Goal: Information Seeking & Learning: Learn about a topic

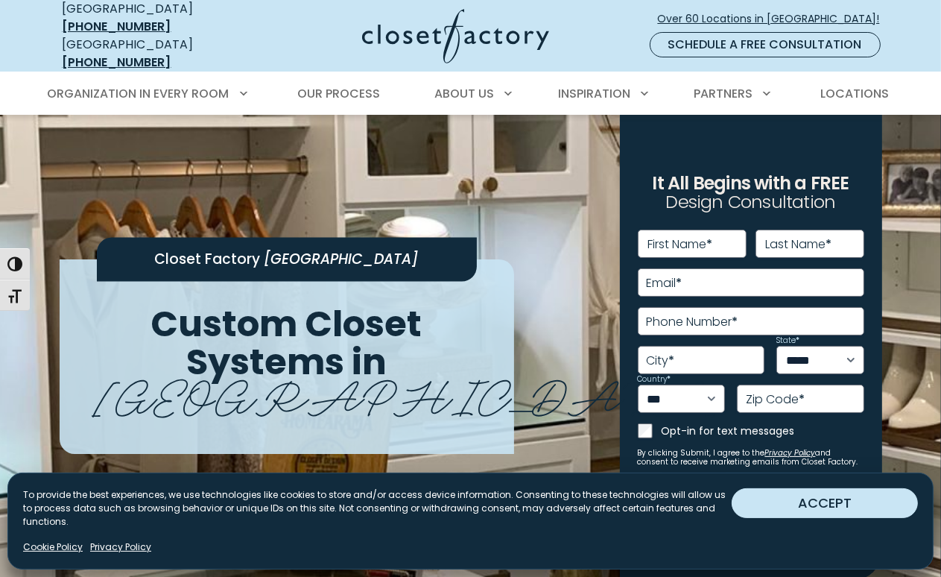
click at [814, 507] on button "ACCEPT" at bounding box center [825, 503] width 186 height 30
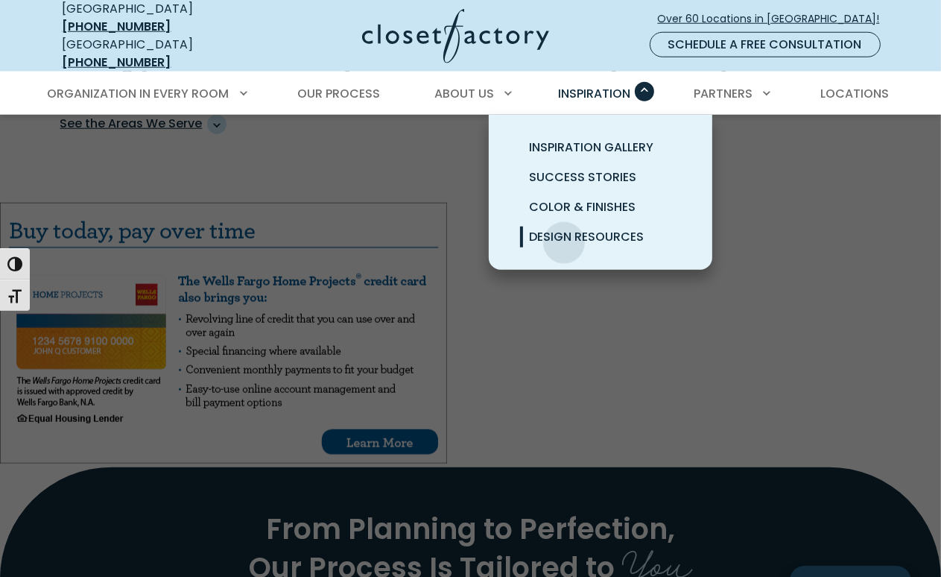
scroll to position [1118, 0]
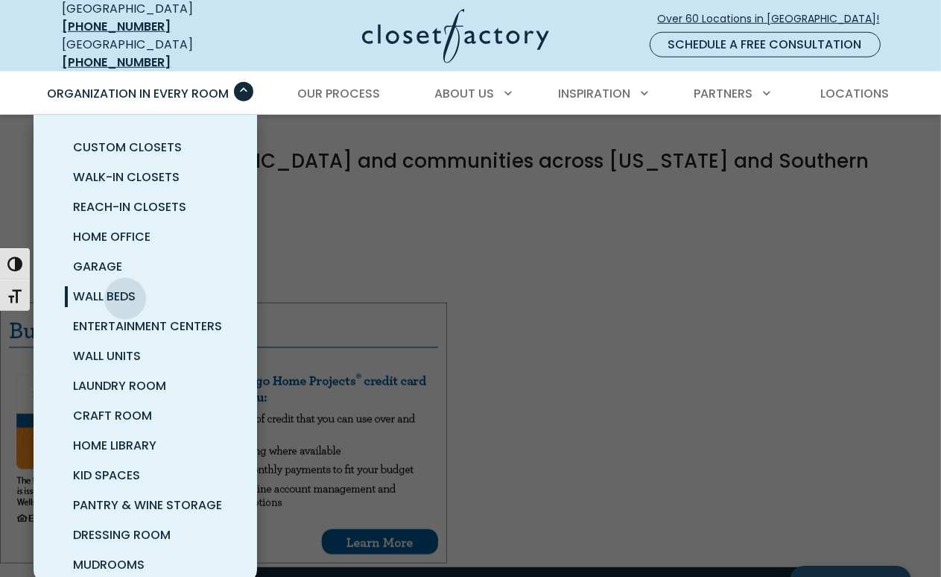
click at [125, 288] on span "Wall Beds" at bounding box center [105, 296] width 63 height 17
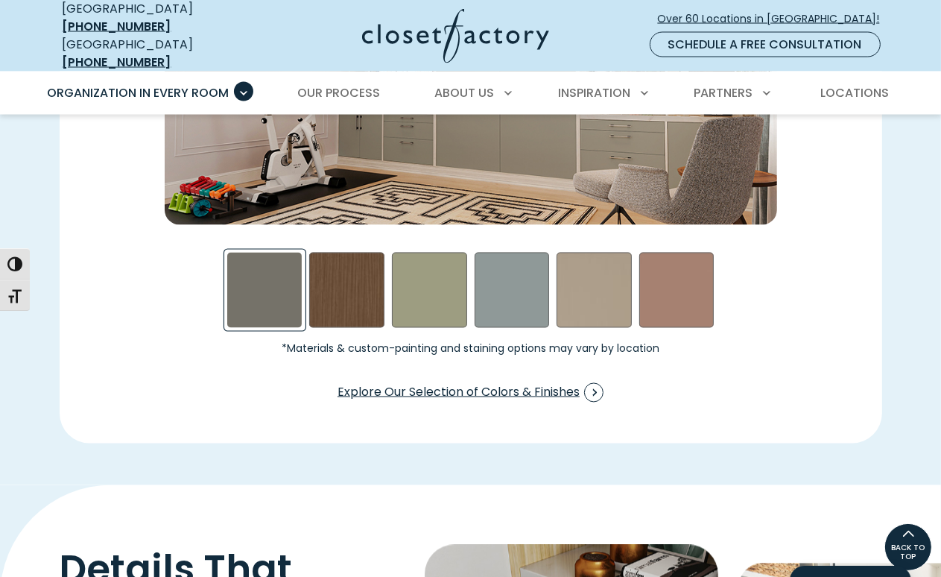
scroll to position [2236, 0]
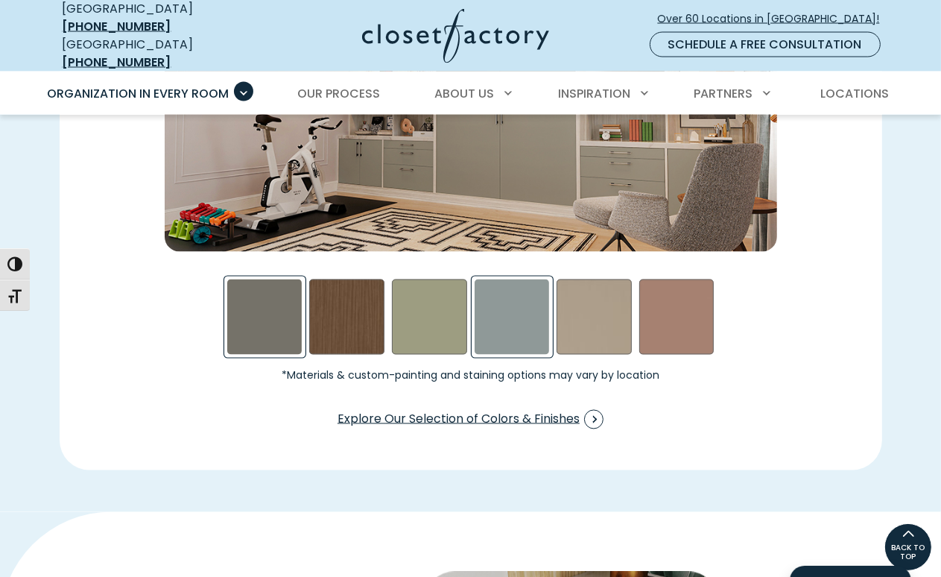
click at [492, 292] on div "Steel Blue Swatch" at bounding box center [512, 317] width 75 height 75
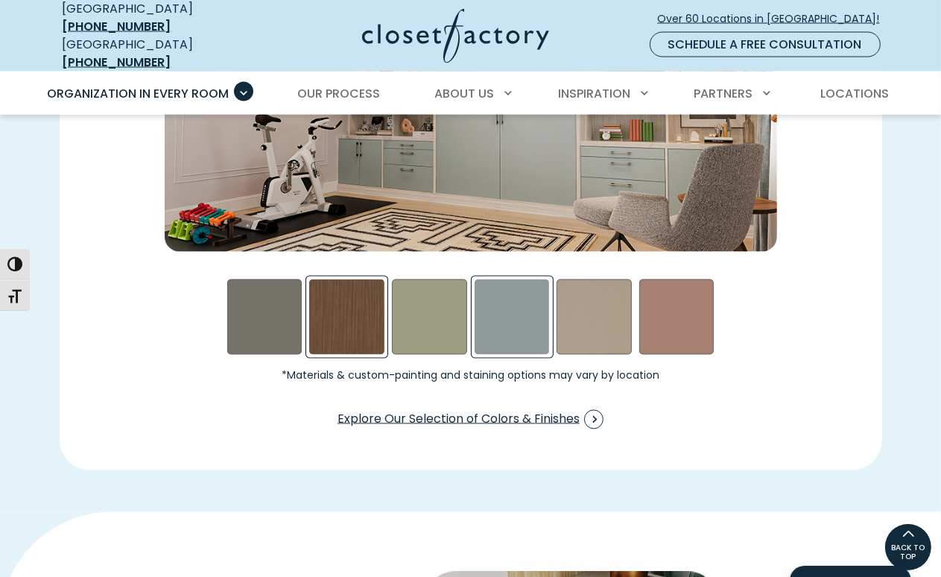
click at [330, 295] on div "Rocky Mountain Swatch" at bounding box center [346, 317] width 75 height 75
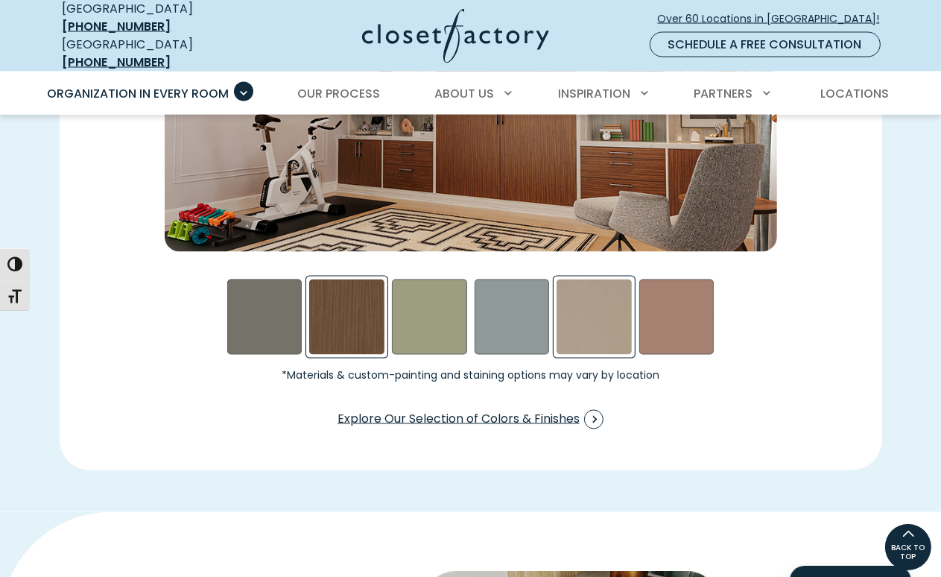
click at [583, 318] on div "Daybreak Swatch" at bounding box center [594, 317] width 75 height 75
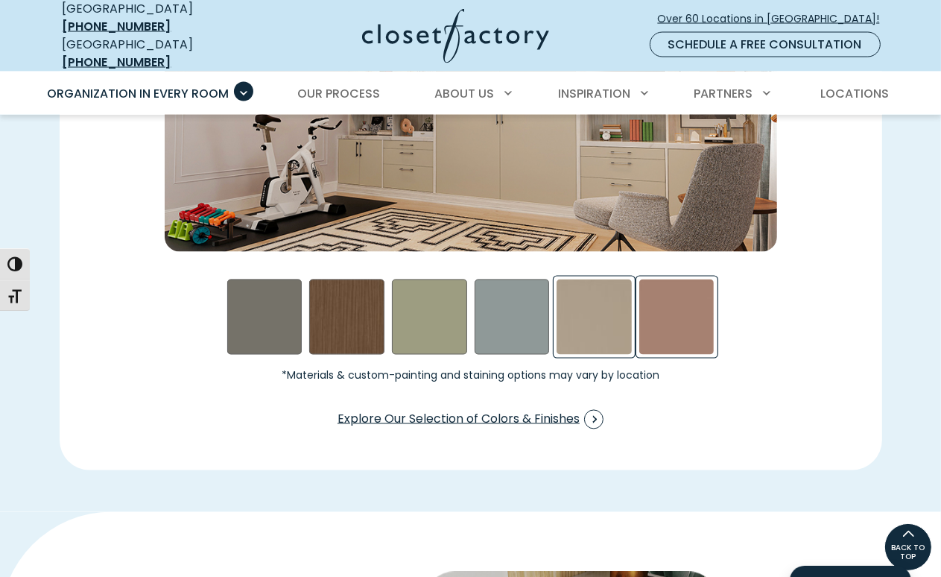
click at [689, 314] on div "Terrarosa Swatch" at bounding box center [677, 317] width 75 height 75
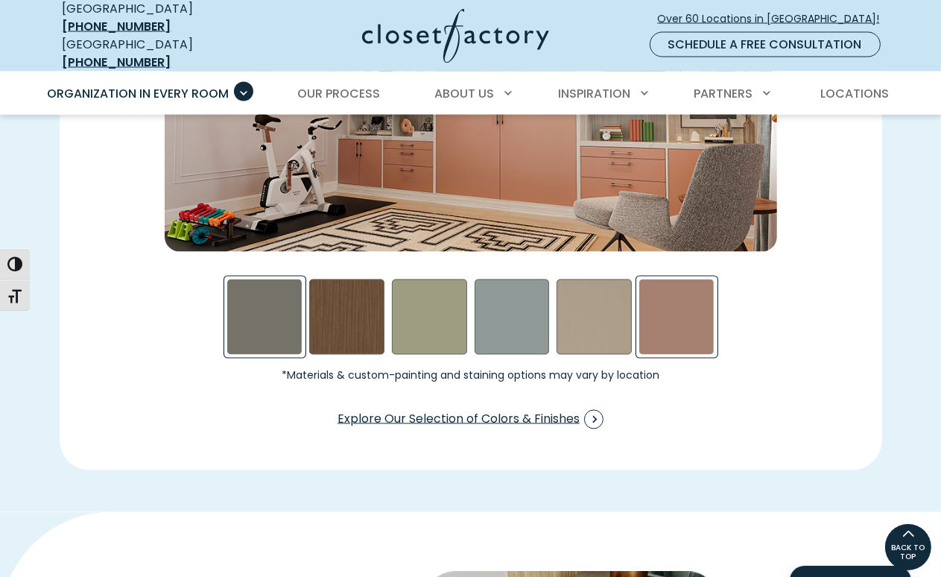
click at [265, 306] on div "Evening Star Swatch" at bounding box center [264, 317] width 75 height 75
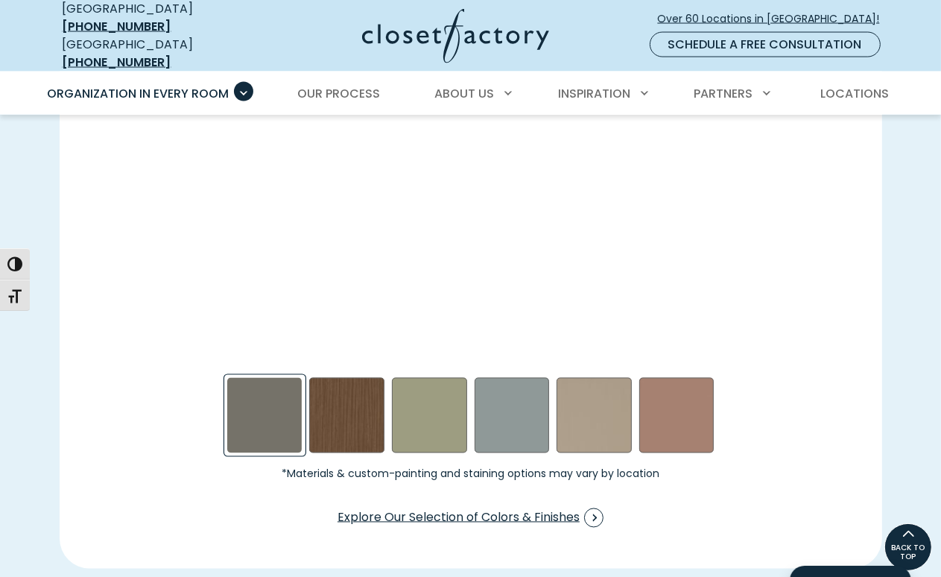
scroll to position [2087, 0]
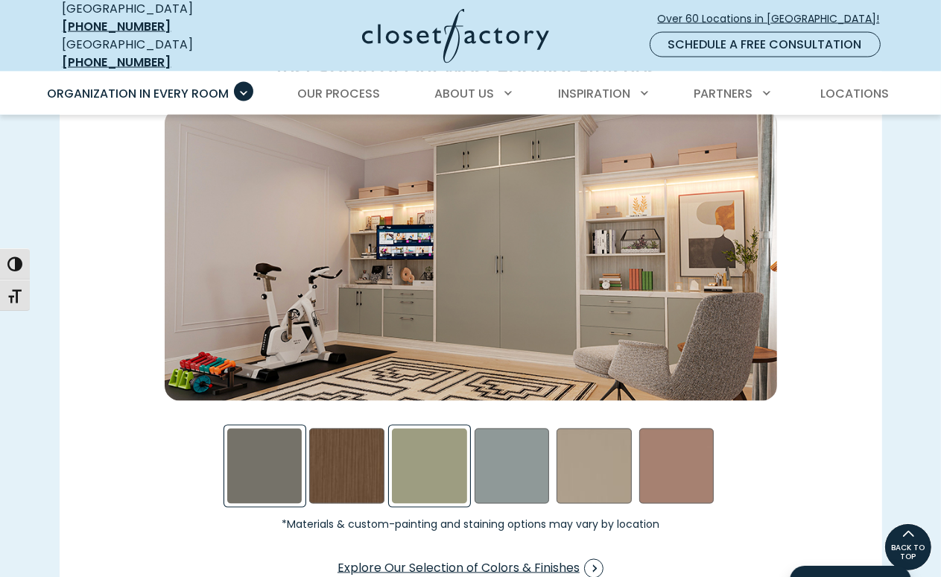
click at [428, 429] on div "Sage Swatch" at bounding box center [429, 466] width 75 height 75
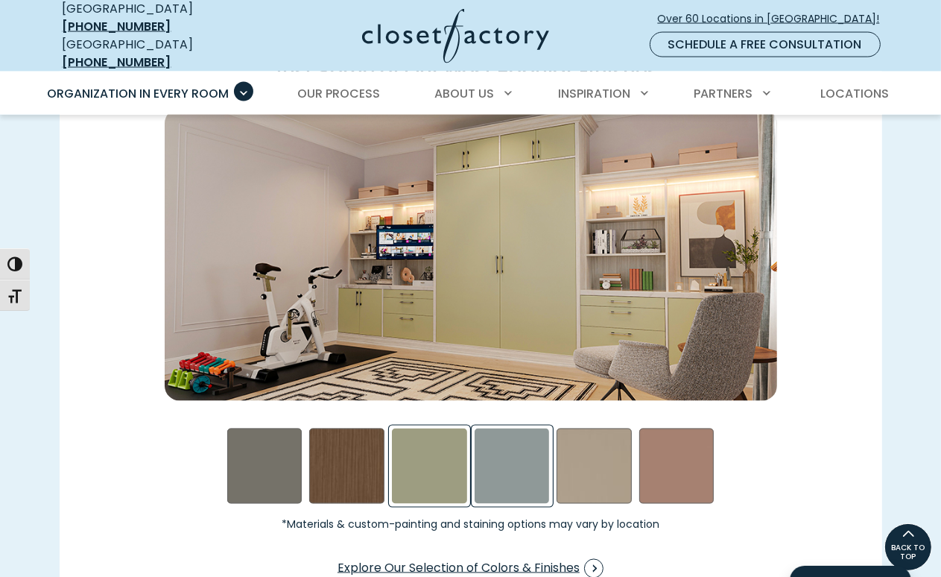
click at [505, 464] on div "Steel Blue Swatch" at bounding box center [512, 466] width 75 height 75
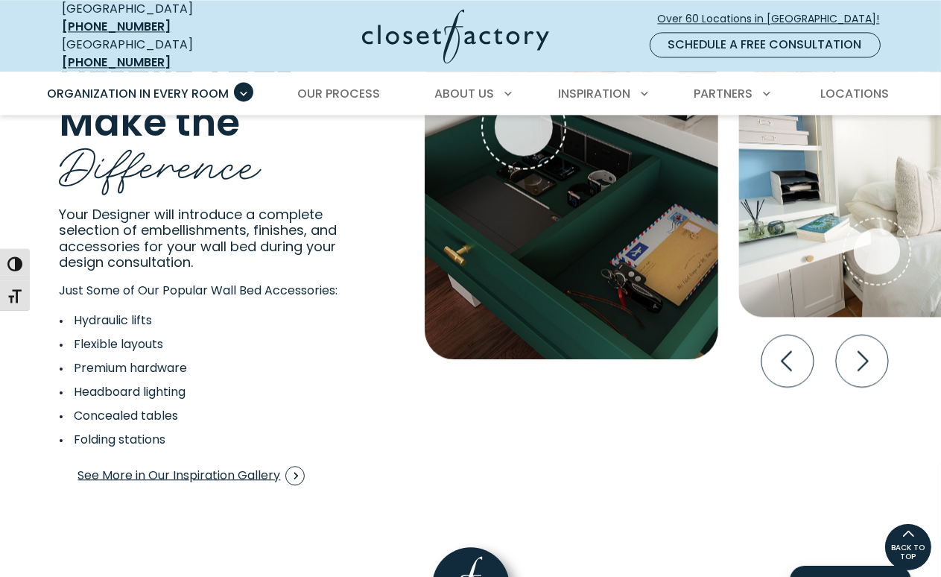
scroll to position [2683, 0]
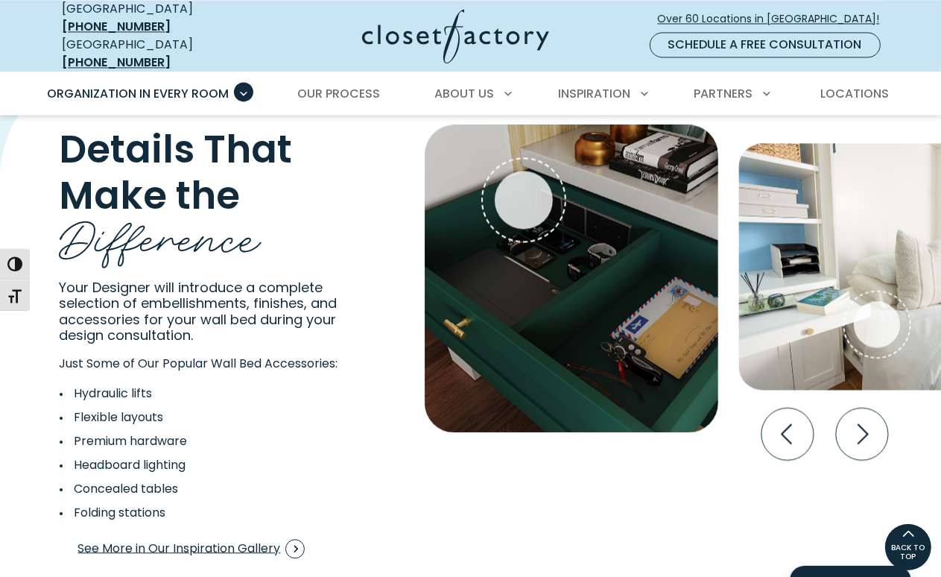
click at [178, 456] on li "Headboard lighting" at bounding box center [202, 465] width 285 height 18
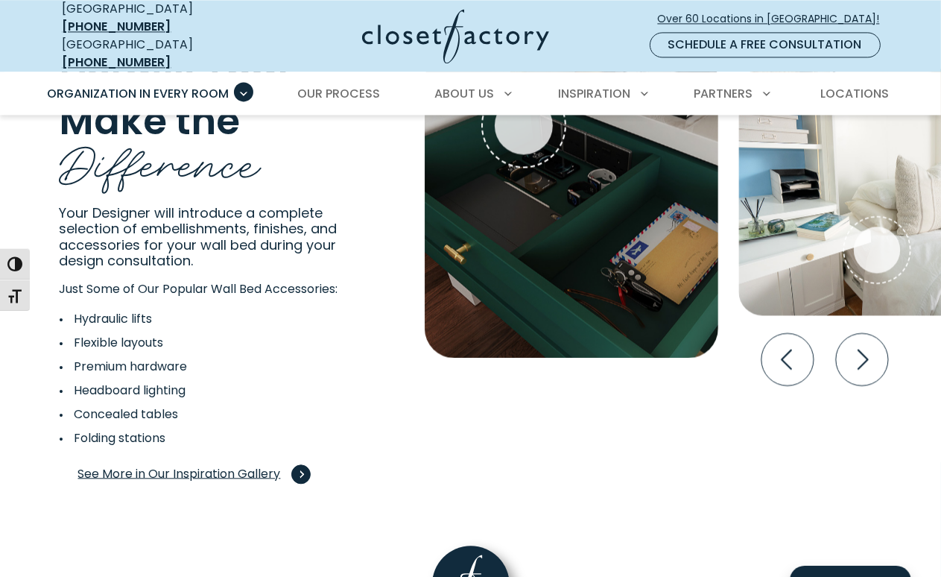
click at [161, 464] on span "See More in Our Inspiration Gallery" at bounding box center [191, 473] width 227 height 19
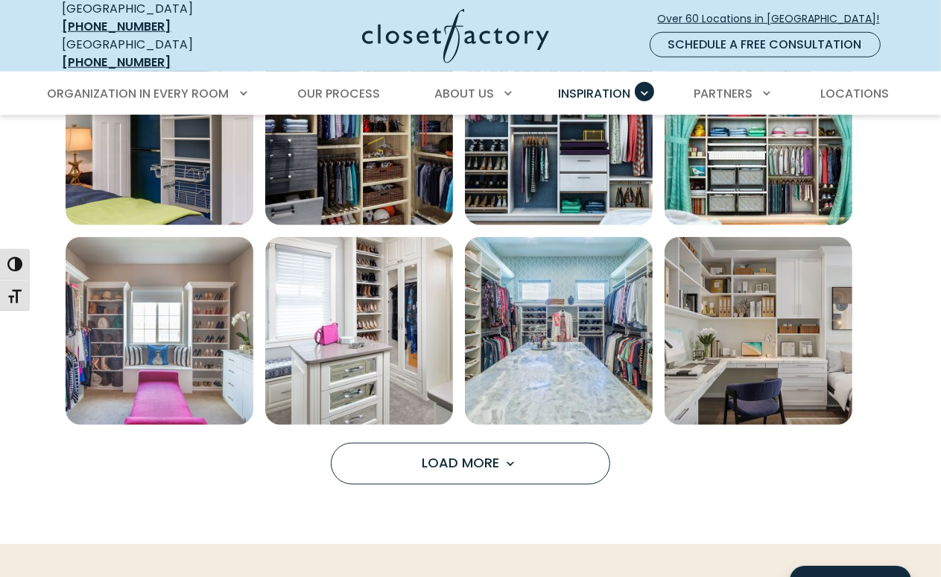
scroll to position [1043, 0]
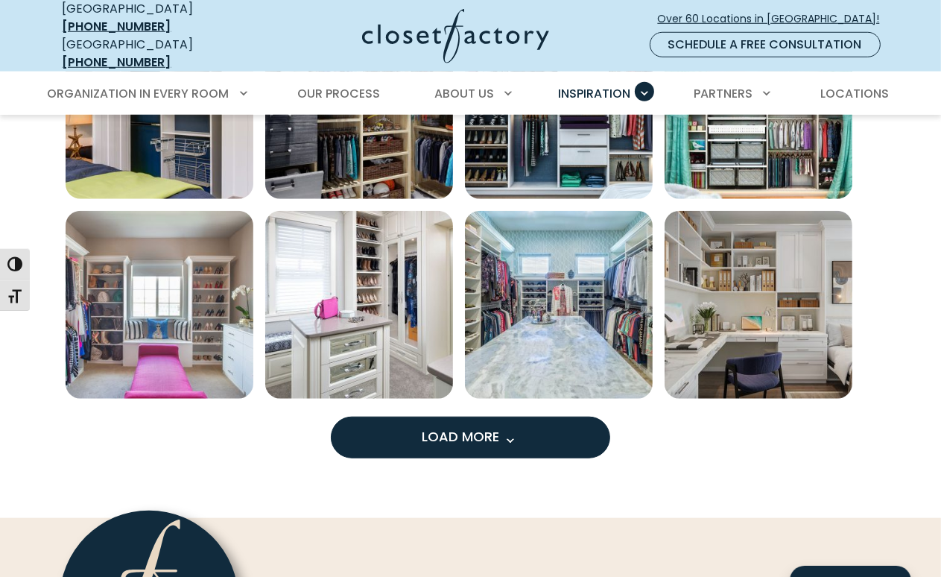
click at [466, 433] on button "Load More" at bounding box center [471, 438] width 280 height 42
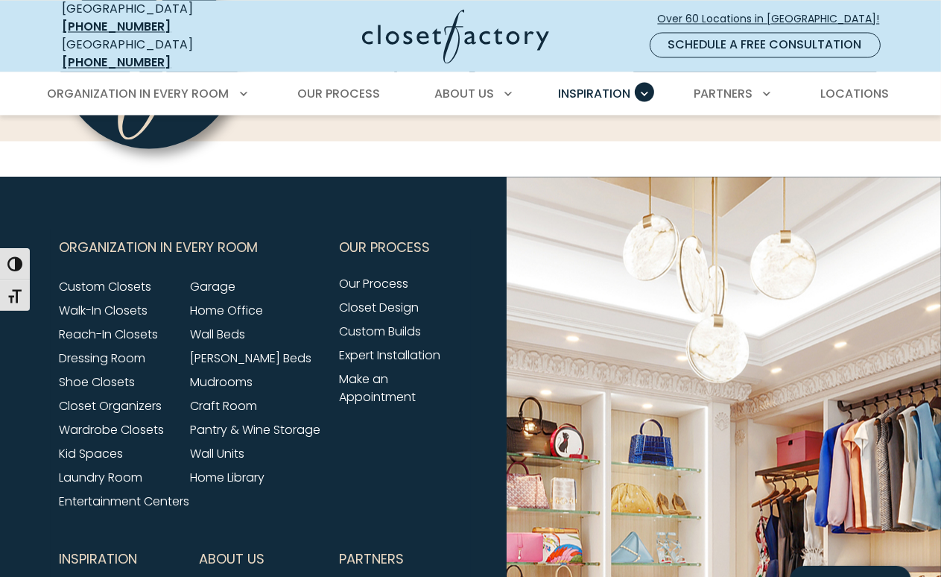
scroll to position [2384, 0]
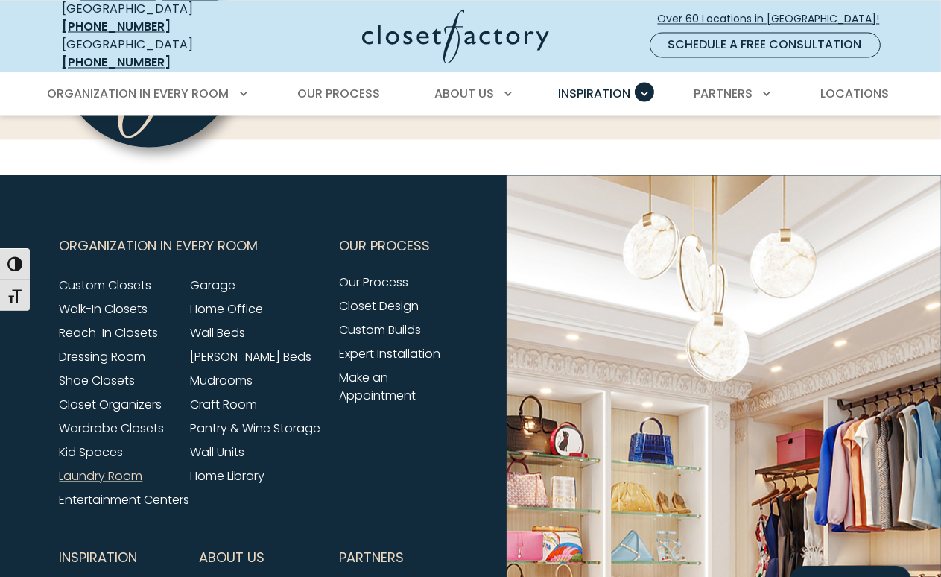
click at [140, 467] on link "Laundry Room" at bounding box center [101, 475] width 83 height 17
